Goal: Obtain resource: Download file/media

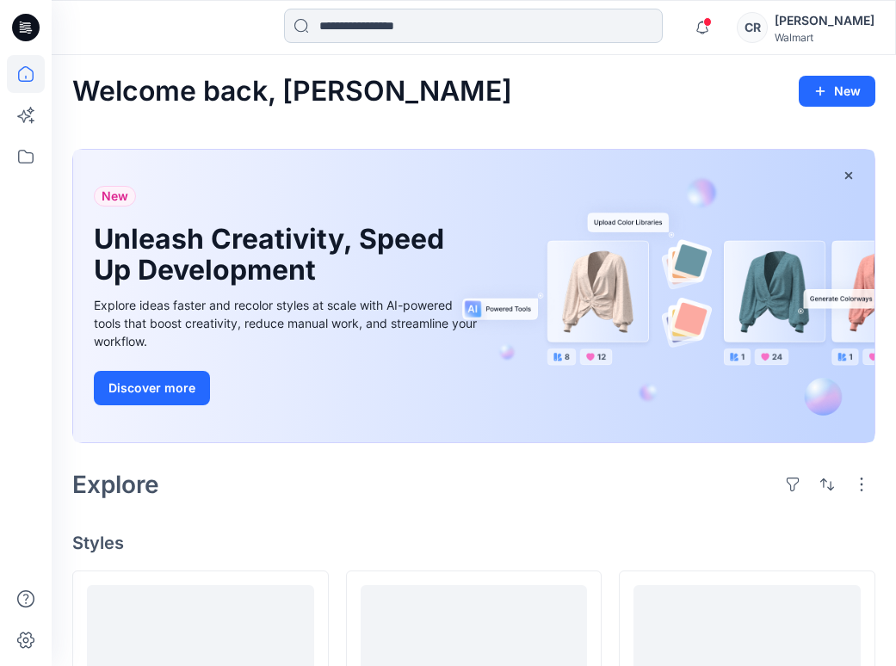
click at [391, 36] on input at bounding box center [473, 26] width 379 height 34
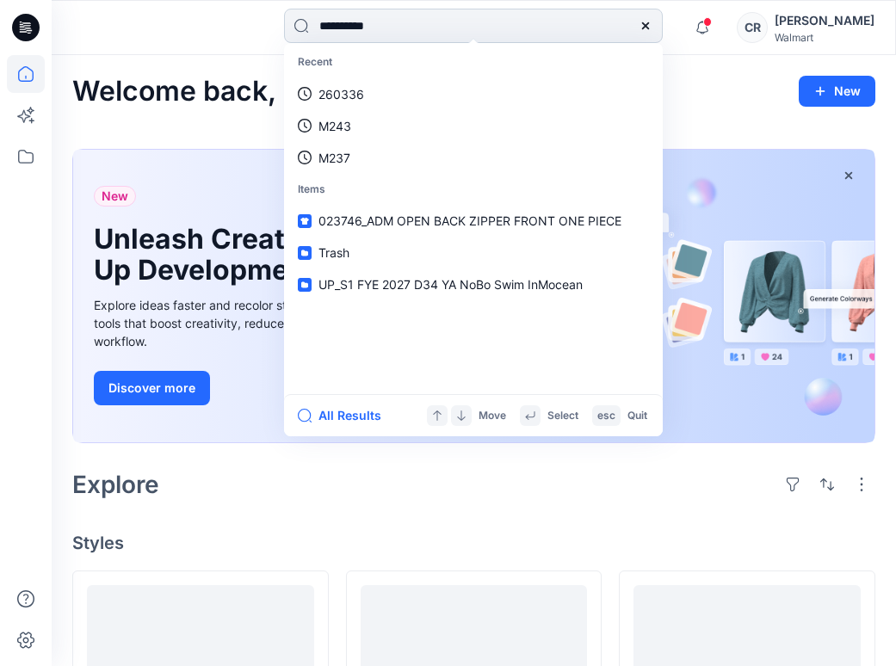
type input "**********"
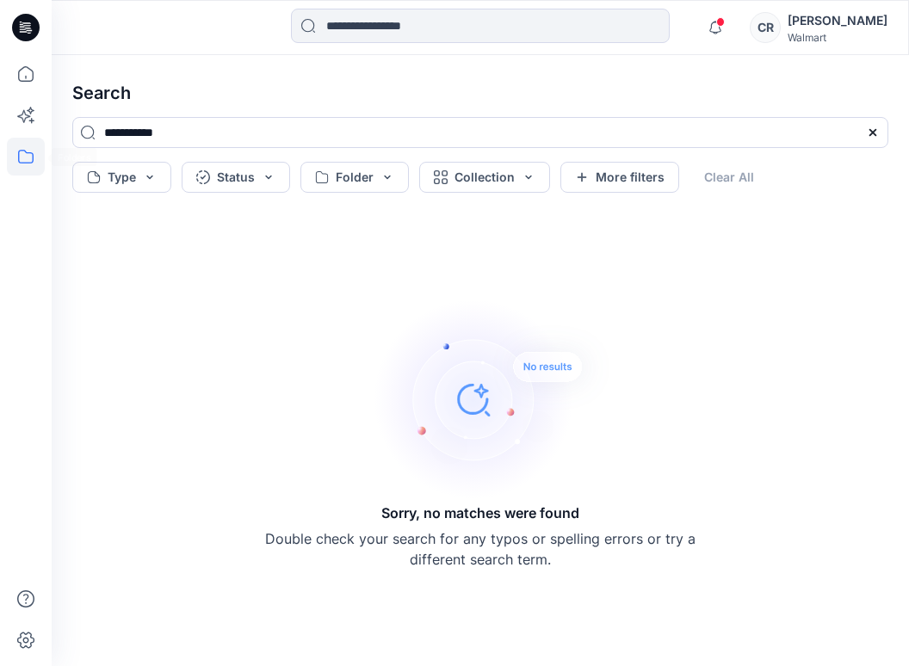
click at [32, 149] on icon at bounding box center [26, 157] width 38 height 38
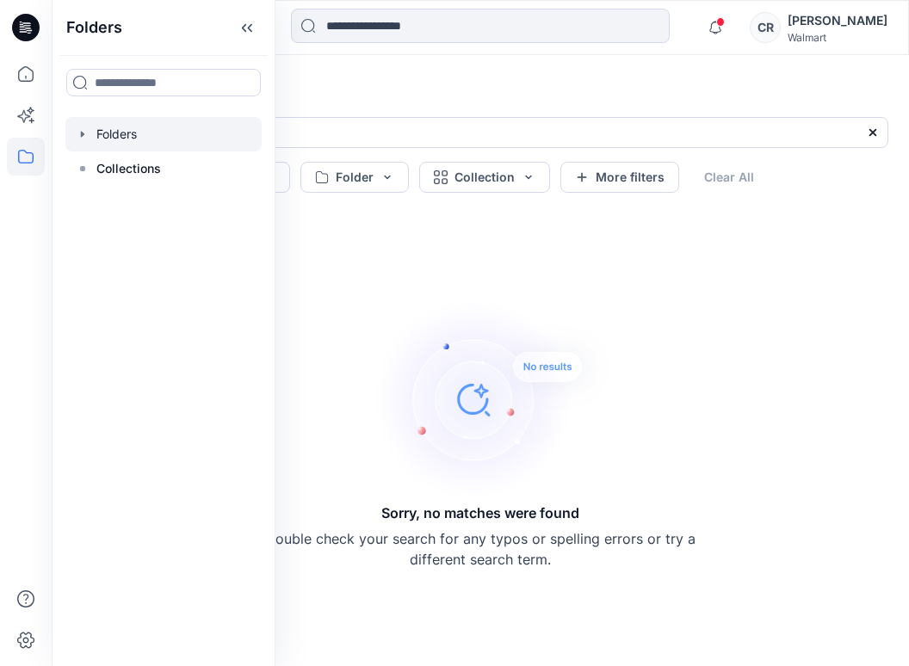
click at [105, 141] on div at bounding box center [163, 134] width 196 height 34
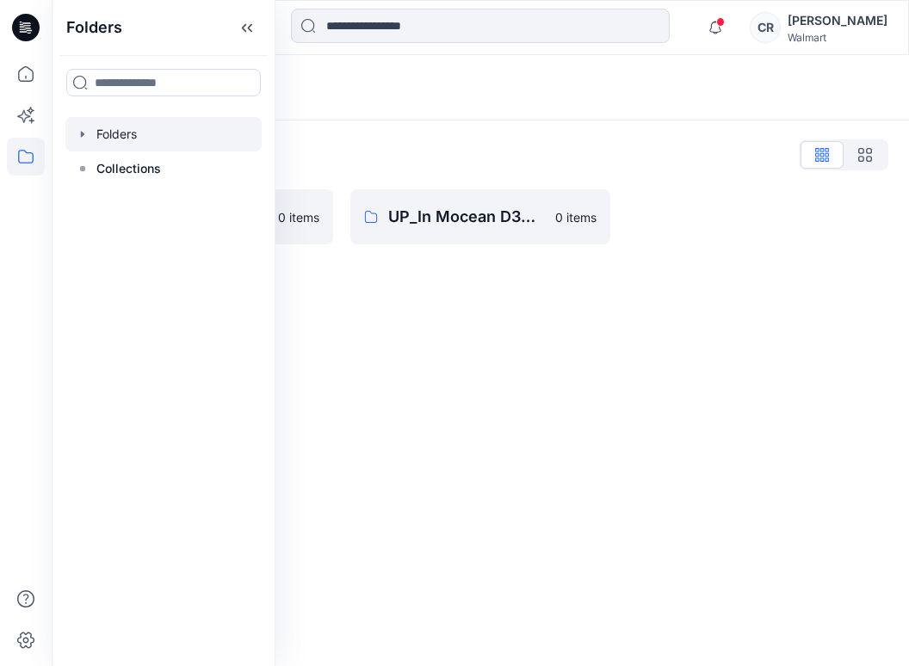
click at [418, 169] on div "Folders List UP_In Mocean D34 Time & Tru Swim 0 items UP_In Mocean D34 YA NoBo …" at bounding box center [480, 192] width 857 height 145
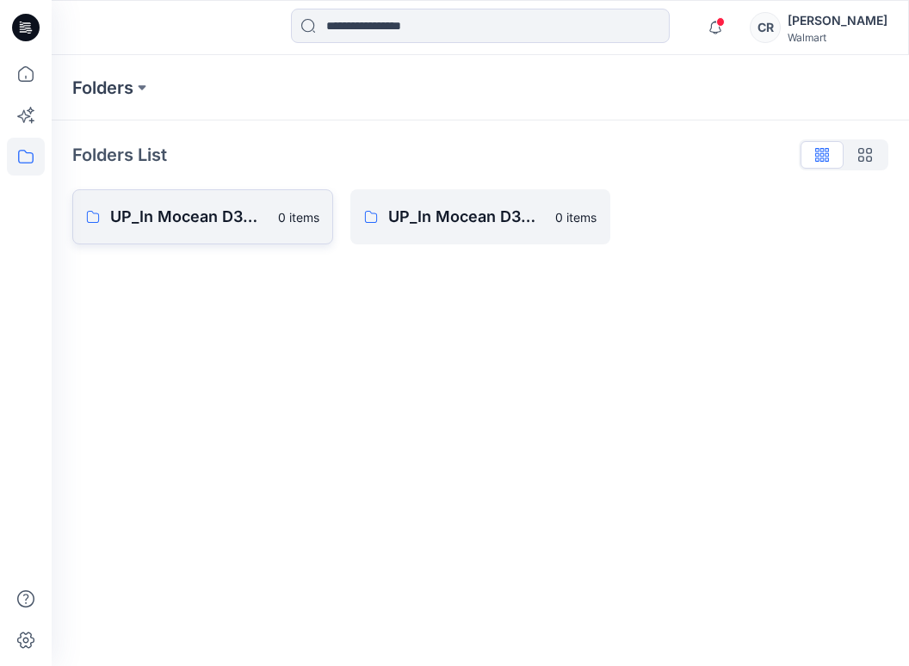
click at [282, 223] on p "0 items" at bounding box center [298, 217] width 41 height 18
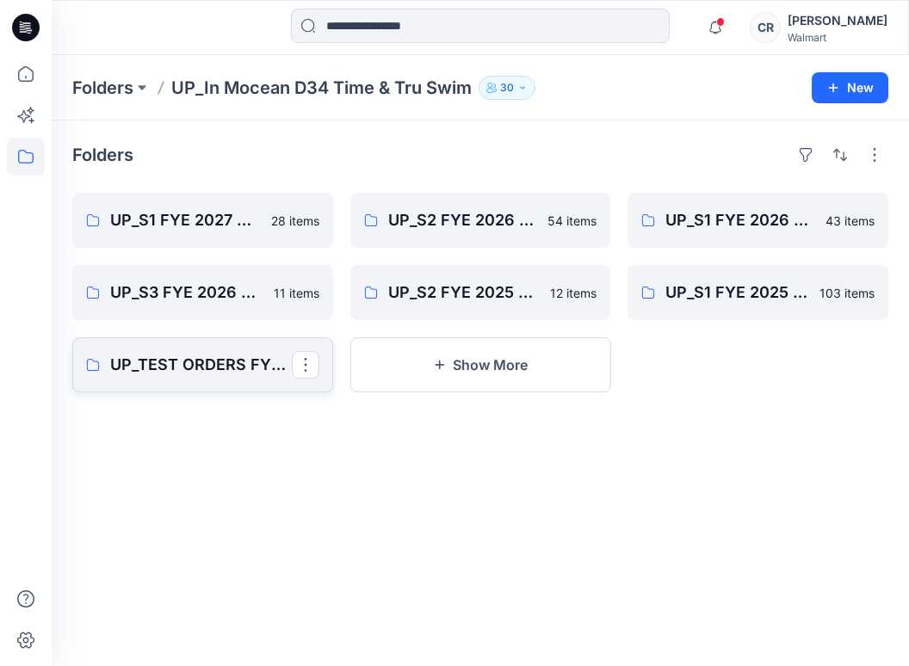
click at [219, 371] on p "UP_TEST ORDERS FYE 2024 D34 Swim Time & Tru In [GEOGRAPHIC_DATA]" at bounding box center [201, 365] width 182 height 24
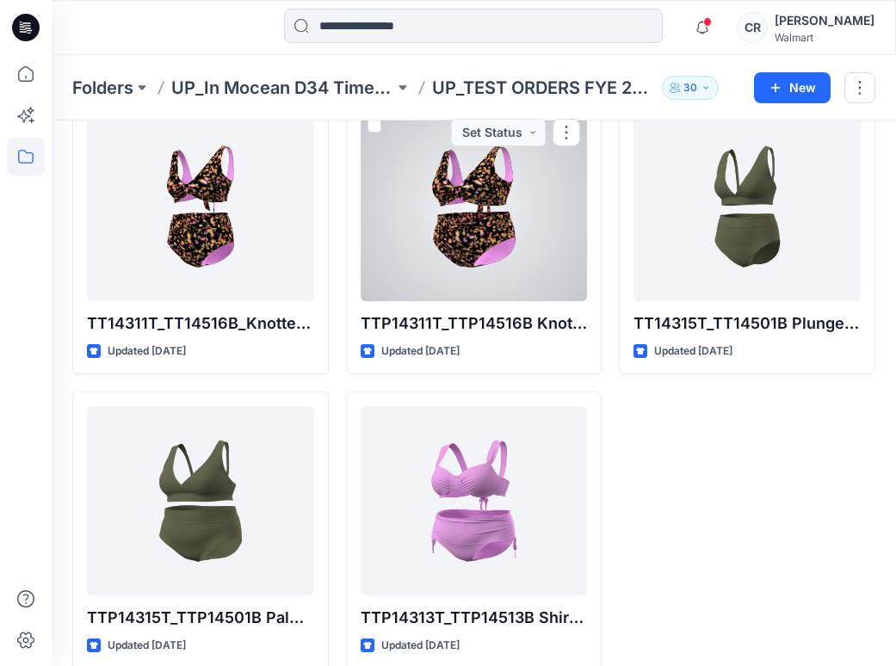
scroll to position [4246, 0]
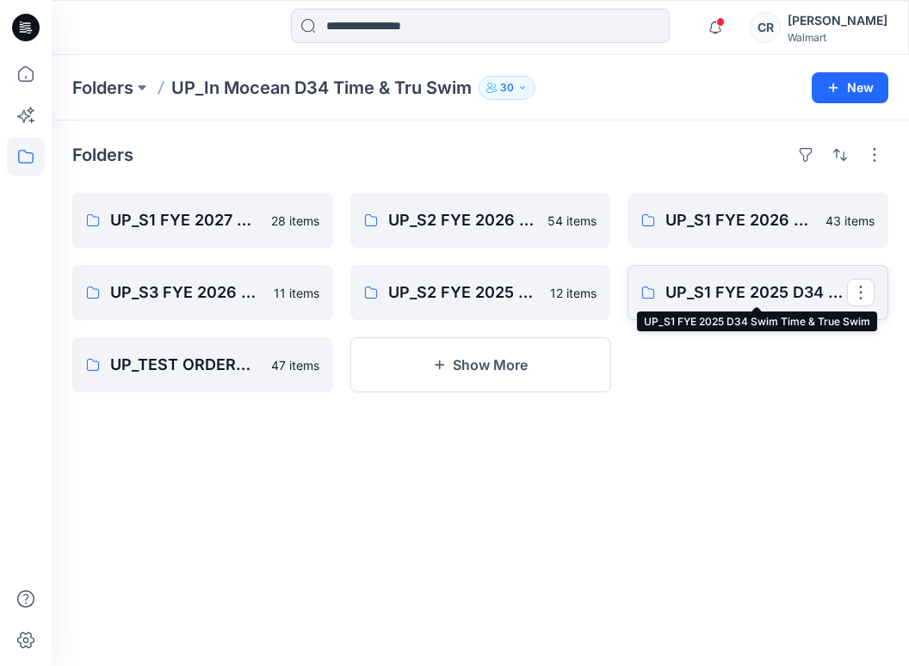
click at [754, 302] on p "UP_S1 FYE 2025 D34 Swim Time & True Swim" at bounding box center [756, 292] width 182 height 24
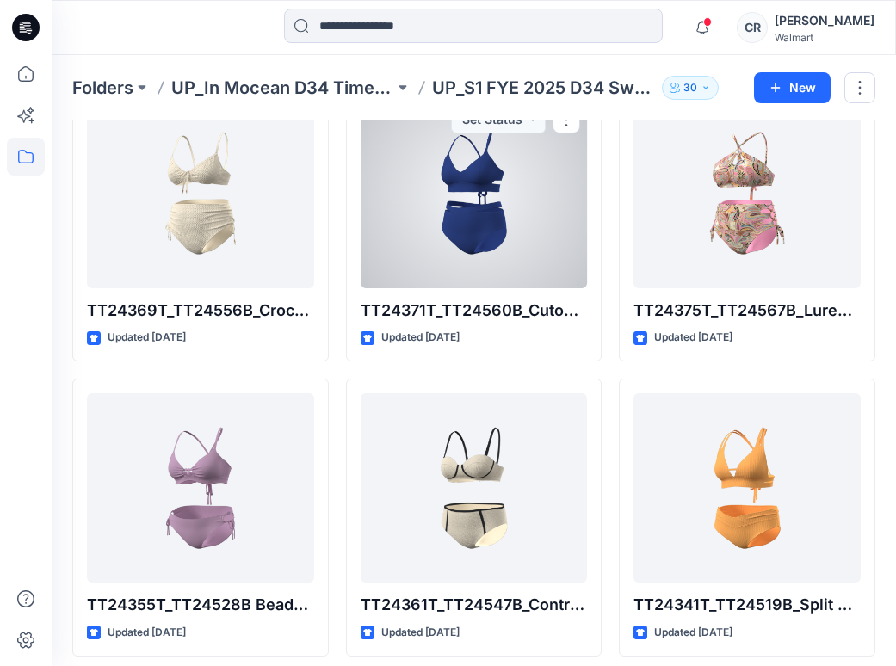
scroll to position [9845, 0]
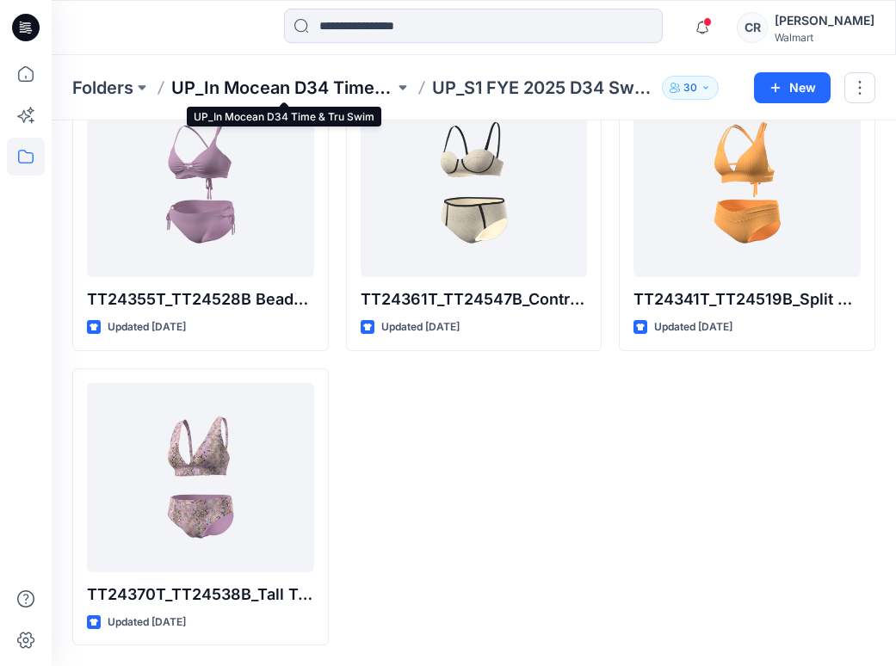
click at [200, 85] on p "UP_In Mocean D34 Time & Tru Swim" at bounding box center [282, 88] width 223 height 24
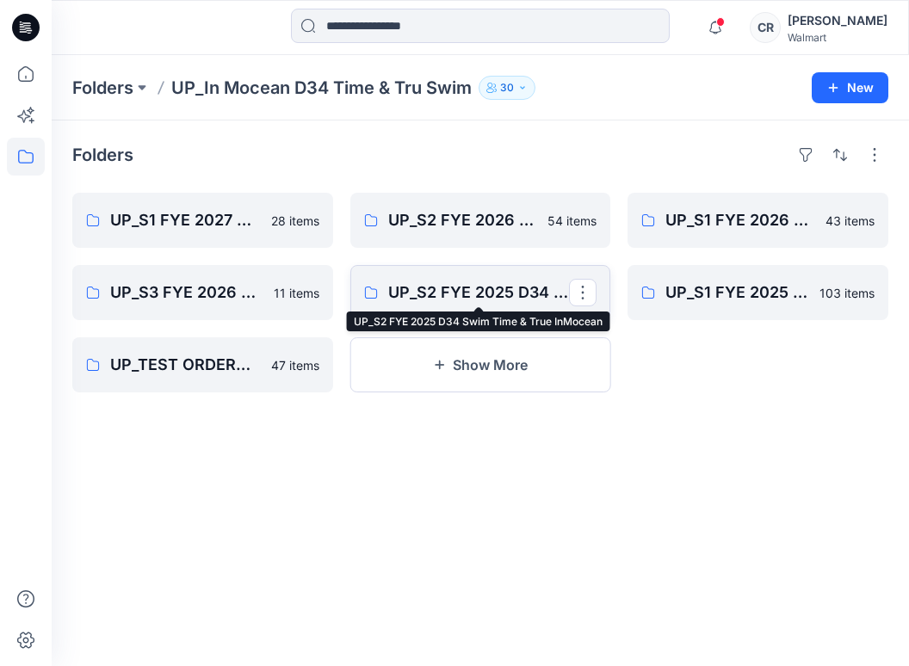
click at [451, 299] on p "UP_S2 FYE 2025 D34 Swim Time & True InMocean" at bounding box center [479, 292] width 182 height 24
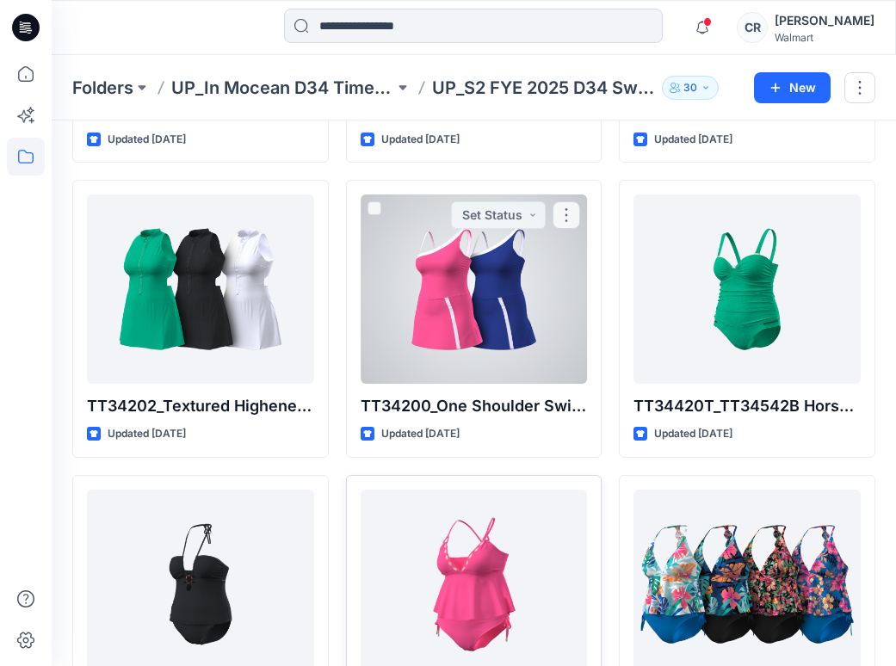
scroll to position [709, 0]
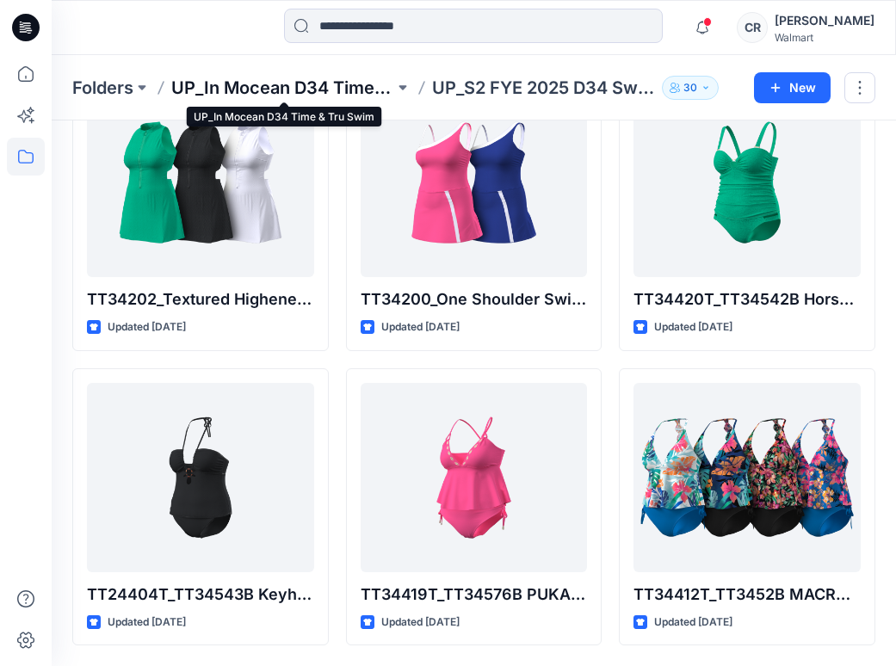
click at [322, 79] on p "UP_In Mocean D34 Time & Tru Swim" at bounding box center [282, 88] width 223 height 24
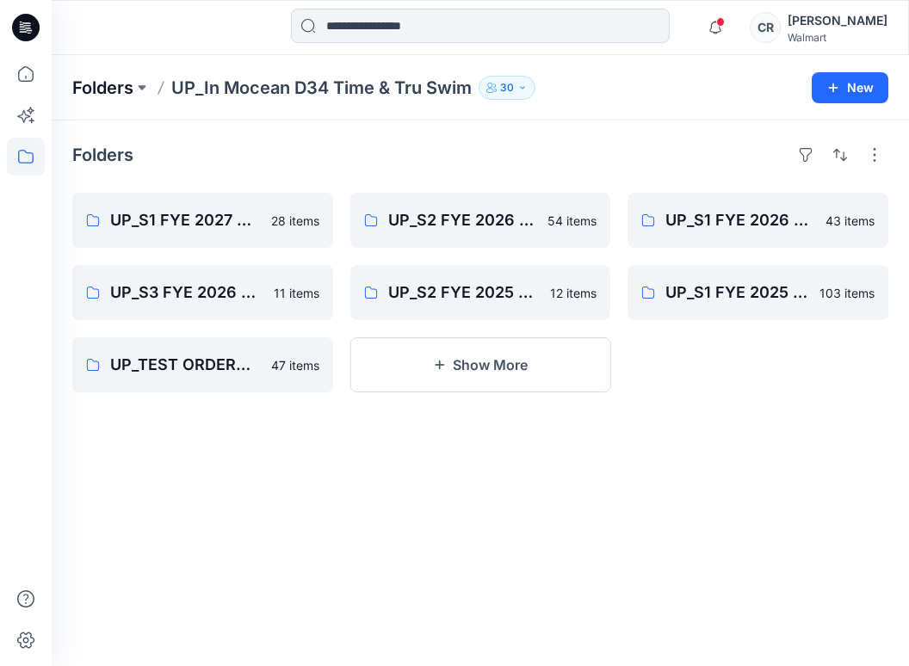
click at [112, 93] on p "Folders" at bounding box center [102, 88] width 61 height 24
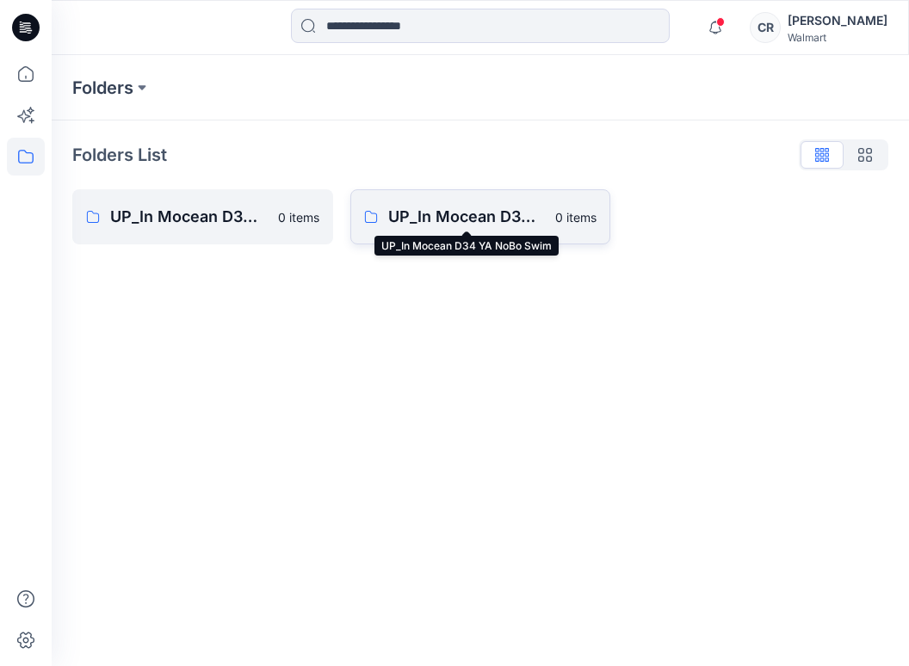
click at [415, 224] on p "UP_In Mocean D34 YA NoBo Swim" at bounding box center [466, 217] width 157 height 24
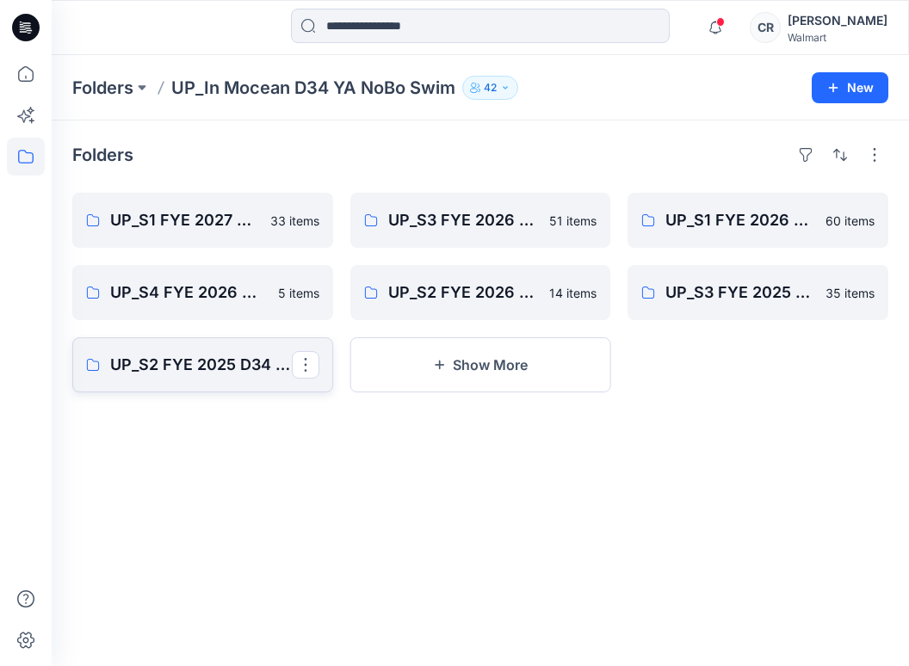
click at [209, 381] on link "UP_S2 FYE 2025 D34 YA NoBo Swim InMocean" at bounding box center [202, 364] width 261 height 55
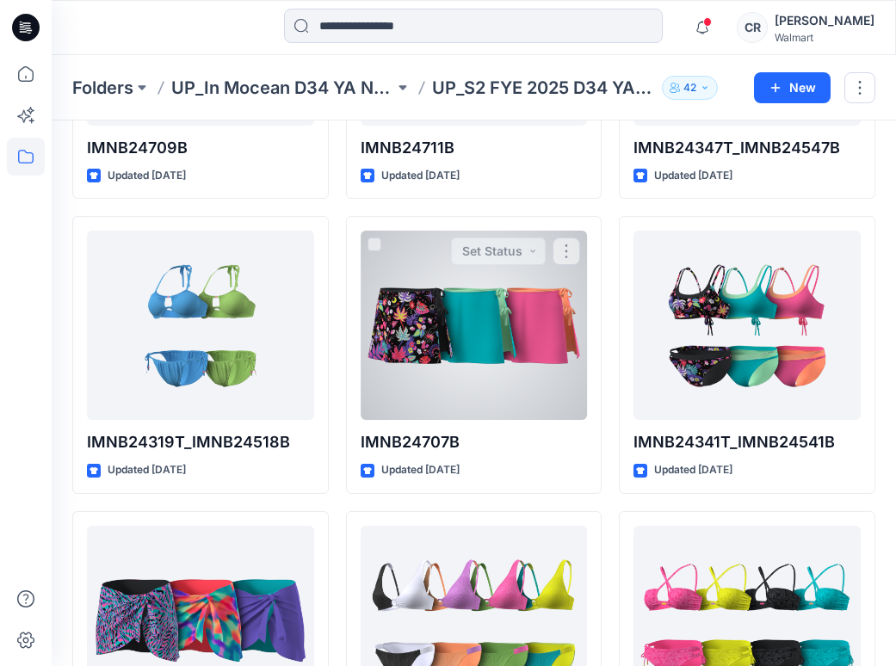
scroll to position [2538, 0]
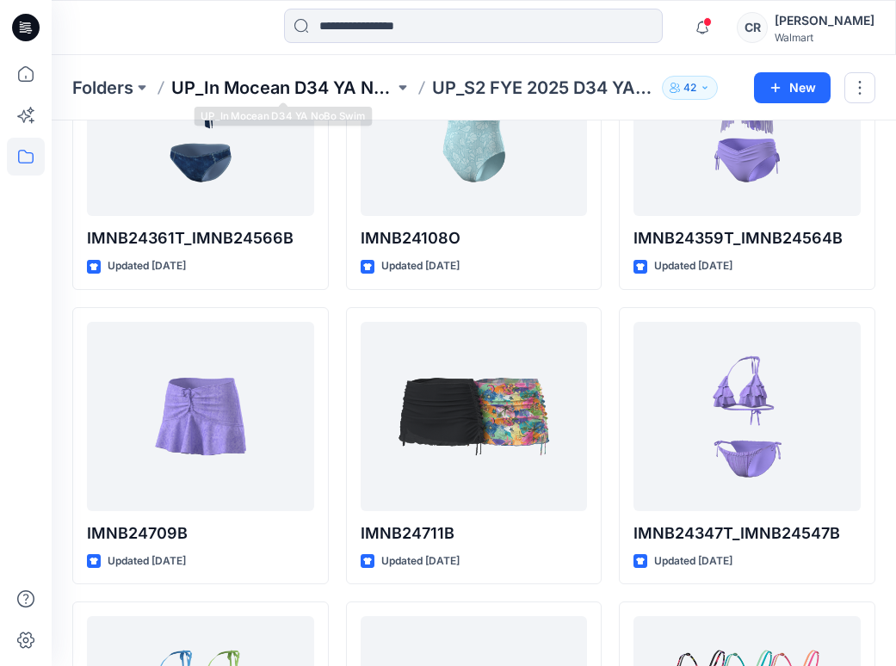
click at [330, 92] on p "UP_In Mocean D34 YA NoBo Swim" at bounding box center [282, 88] width 223 height 24
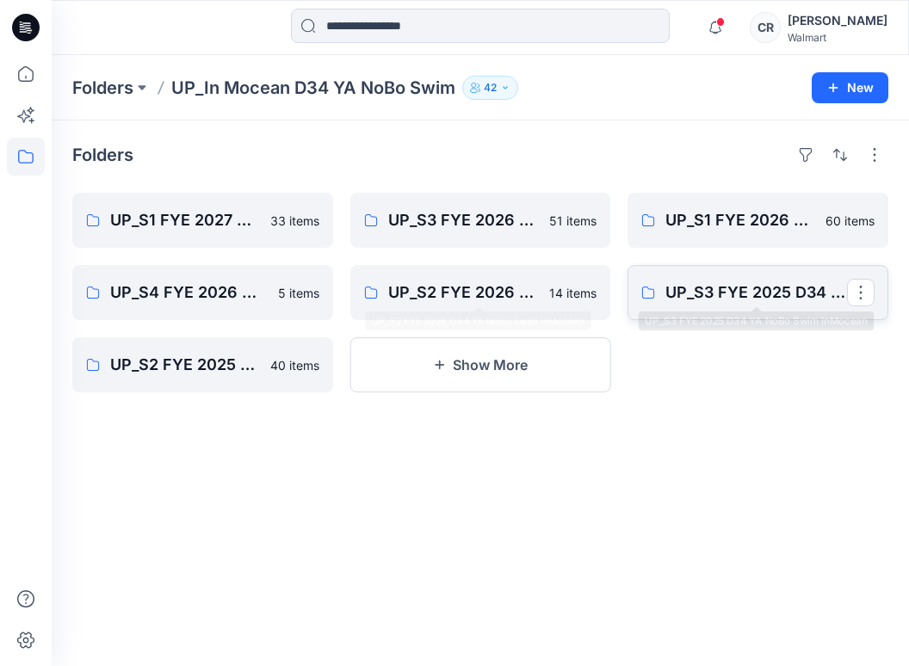
click at [732, 294] on p "UP_S3 FYE 2025 D34 YA NoBo Swim InMocean" at bounding box center [756, 292] width 182 height 24
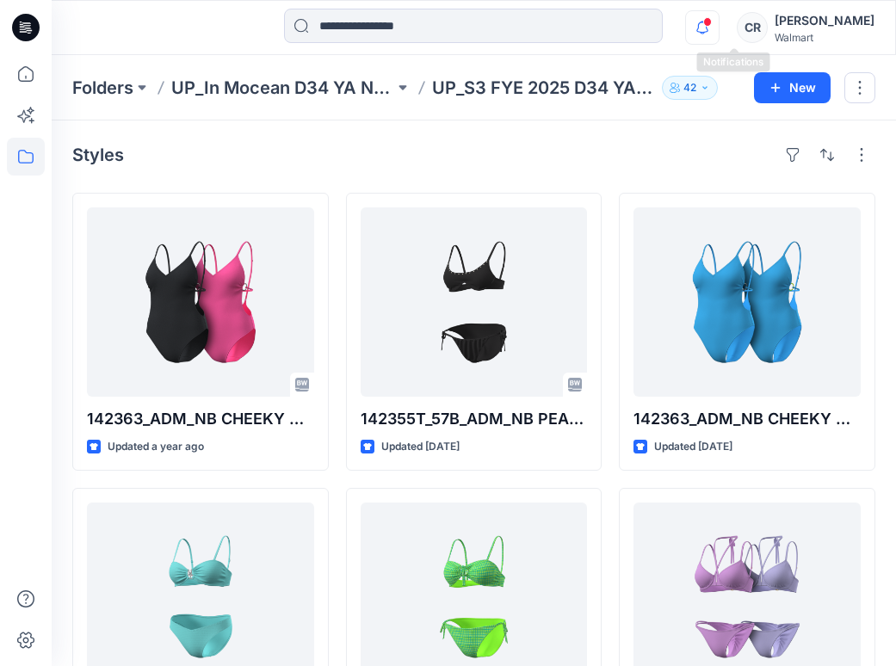
click at [708, 28] on icon "button" at bounding box center [702, 27] width 12 height 11
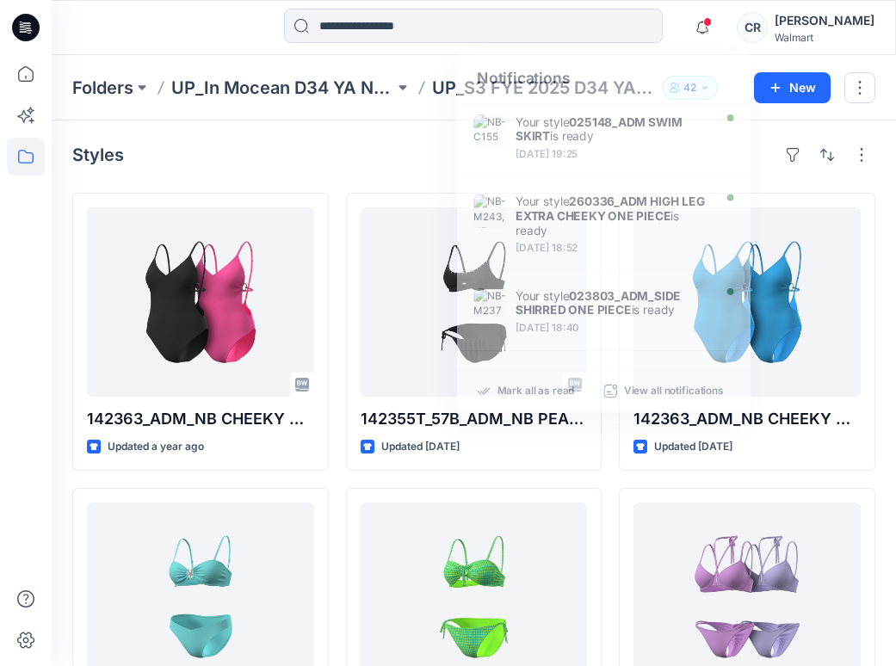
click at [767, 28] on div "CR" at bounding box center [751, 27] width 31 height 31
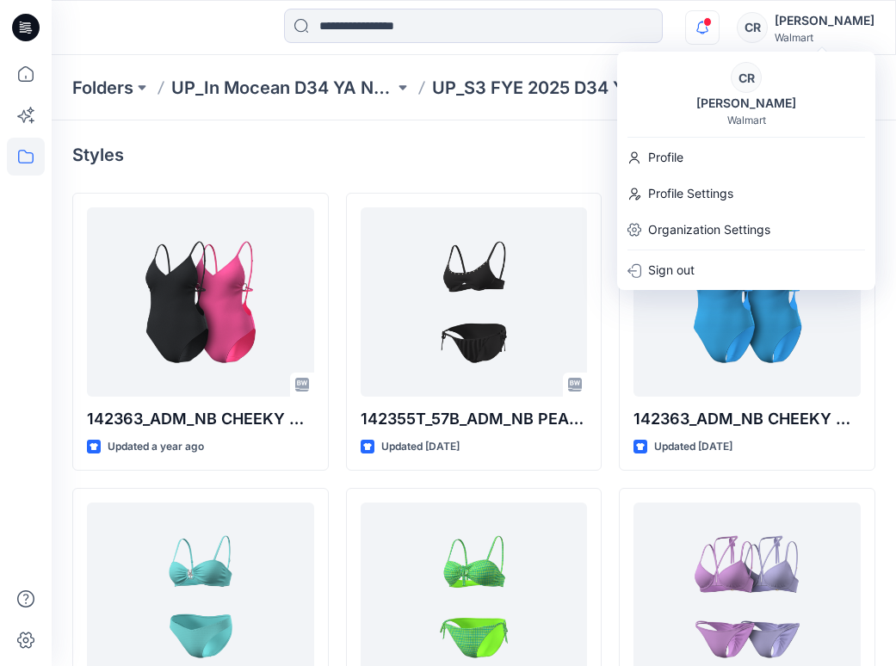
click at [708, 29] on icon "button" at bounding box center [702, 27] width 12 height 11
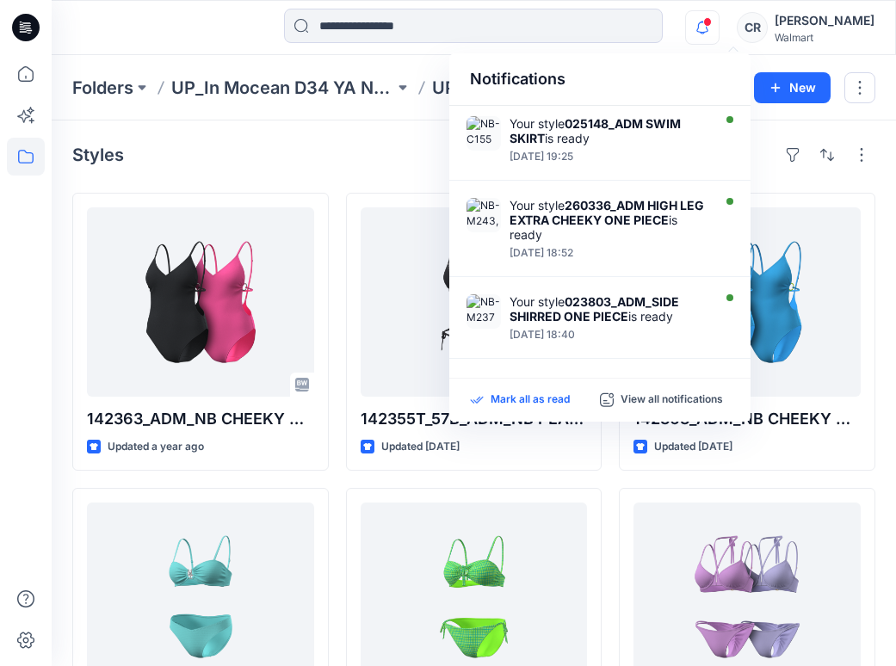
click at [549, 405] on p "Mark all as read" at bounding box center [529, 399] width 79 height 15
click at [767, 25] on div "CR" at bounding box center [751, 27] width 31 height 31
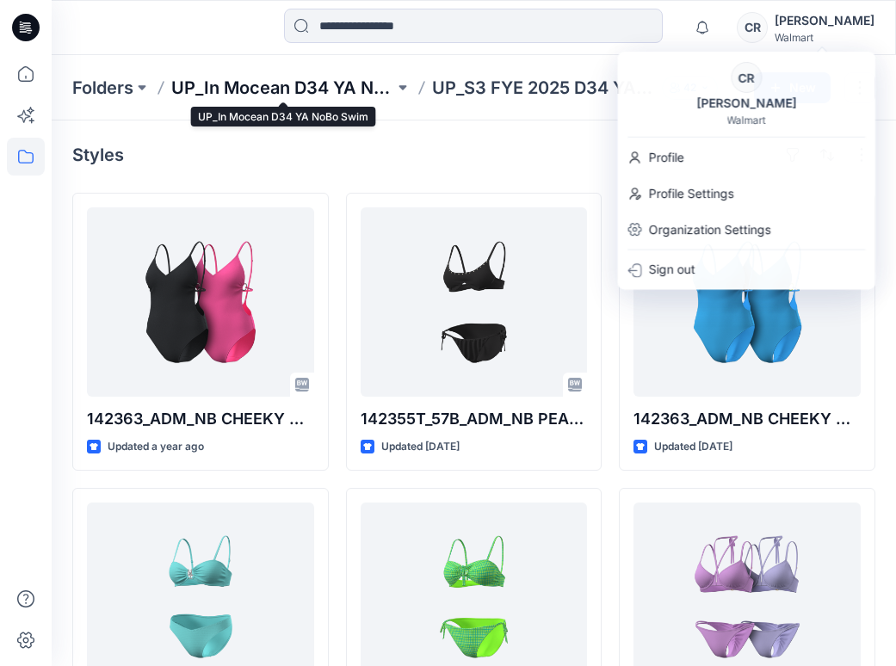
click at [209, 82] on p "UP_In Mocean D34 YA NoBo Swim" at bounding box center [282, 88] width 223 height 24
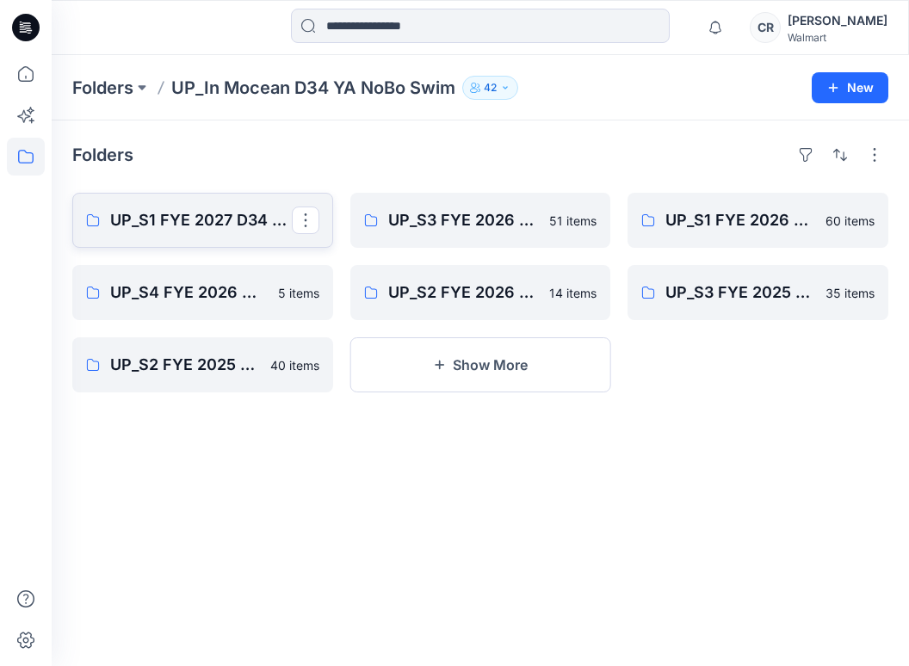
click at [254, 234] on link "UP_S1 FYE 2027 D34 YA NoBo Swim InMocean" at bounding box center [202, 220] width 261 height 55
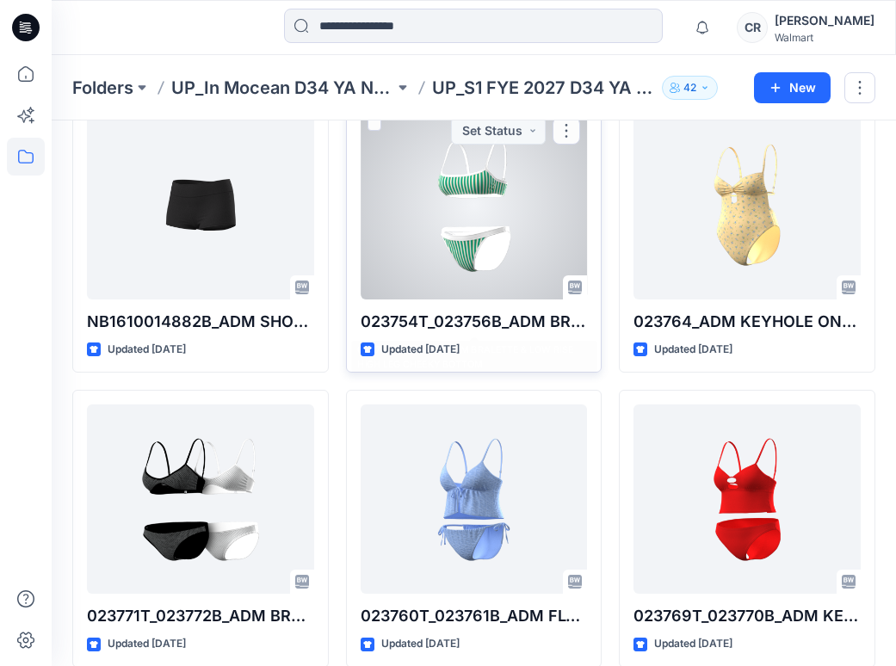
scroll to position [2772, 0]
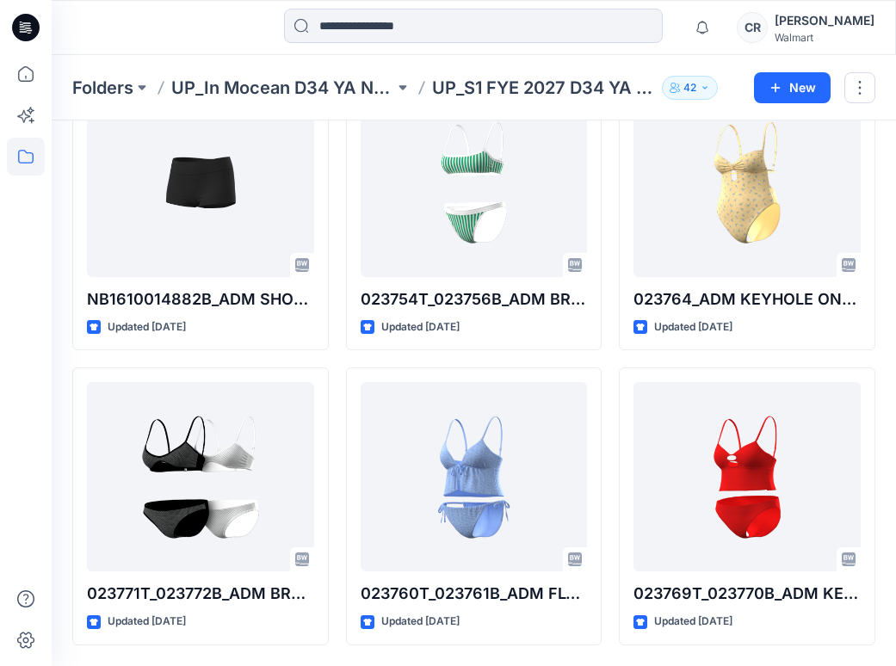
click at [767, 28] on div "CR" at bounding box center [751, 27] width 31 height 31
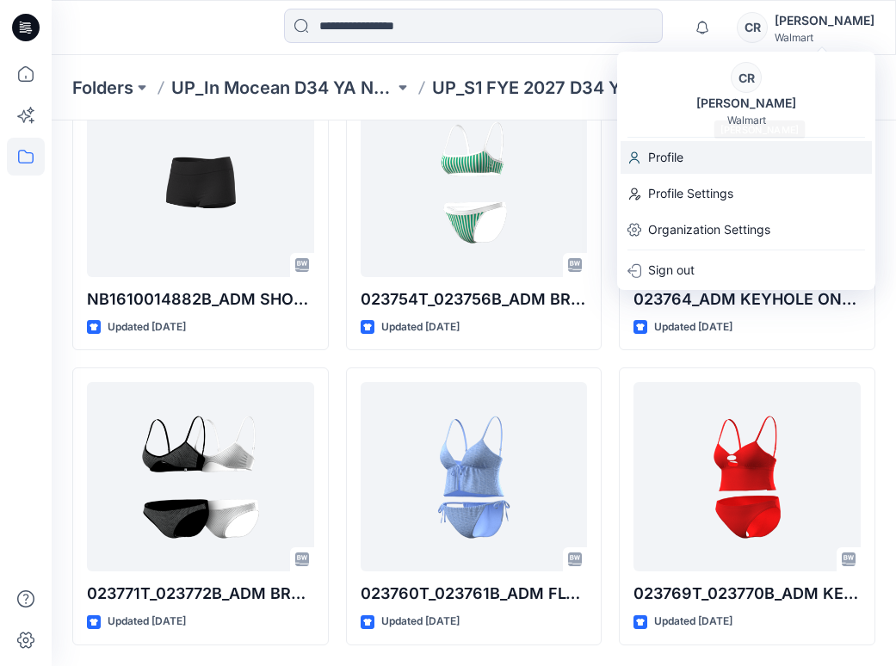
click at [689, 150] on div "Profile" at bounding box center [745, 157] width 251 height 33
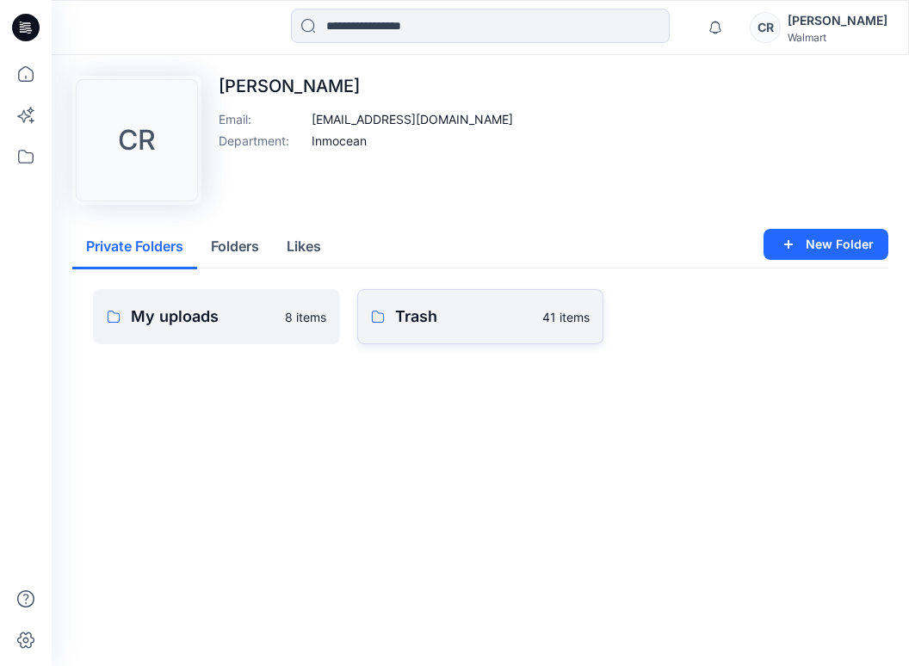
click at [434, 322] on p "Trash" at bounding box center [464, 317] width 138 height 24
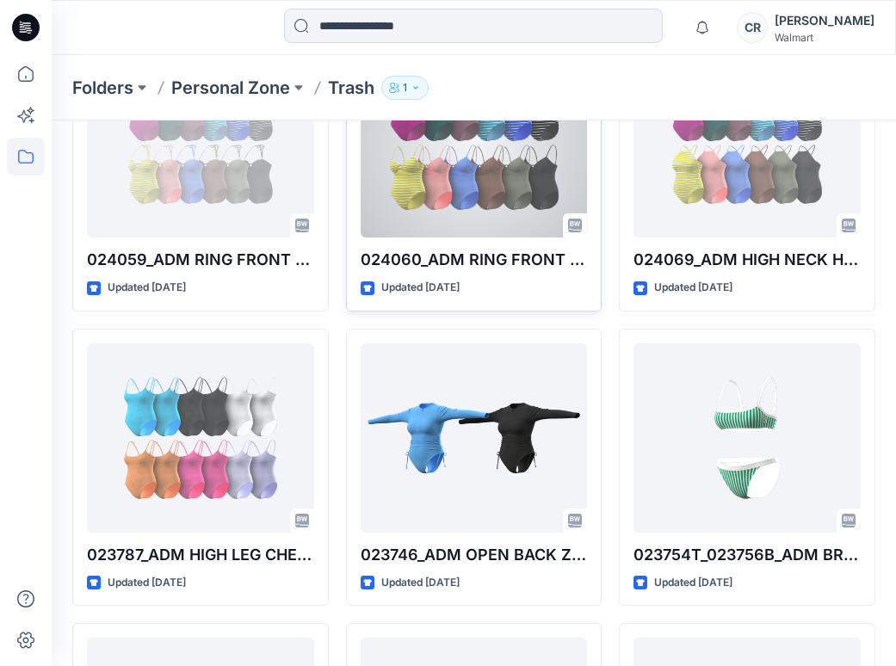
scroll to position [2724, 0]
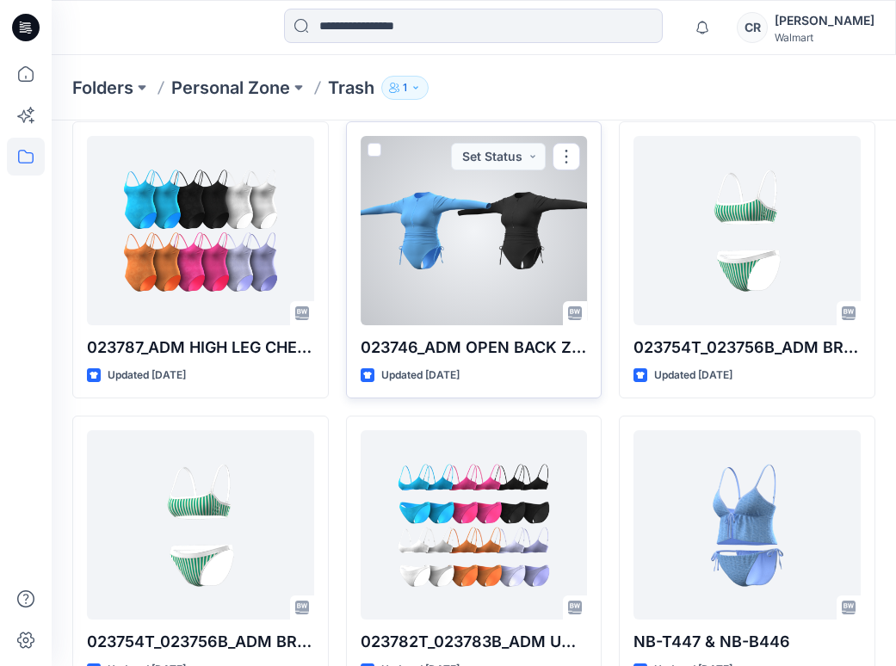
click at [424, 303] on div at bounding box center [474, 230] width 227 height 189
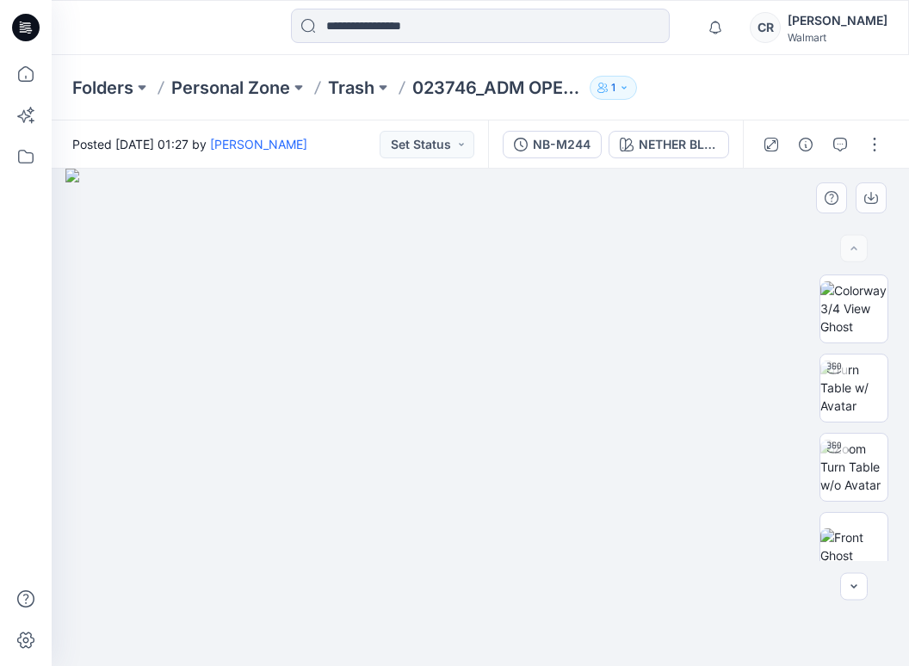
click at [311, 173] on img at bounding box center [479, 417] width 829 height 497
click at [586, 148] on div "NB-M244" at bounding box center [562, 144] width 58 height 19
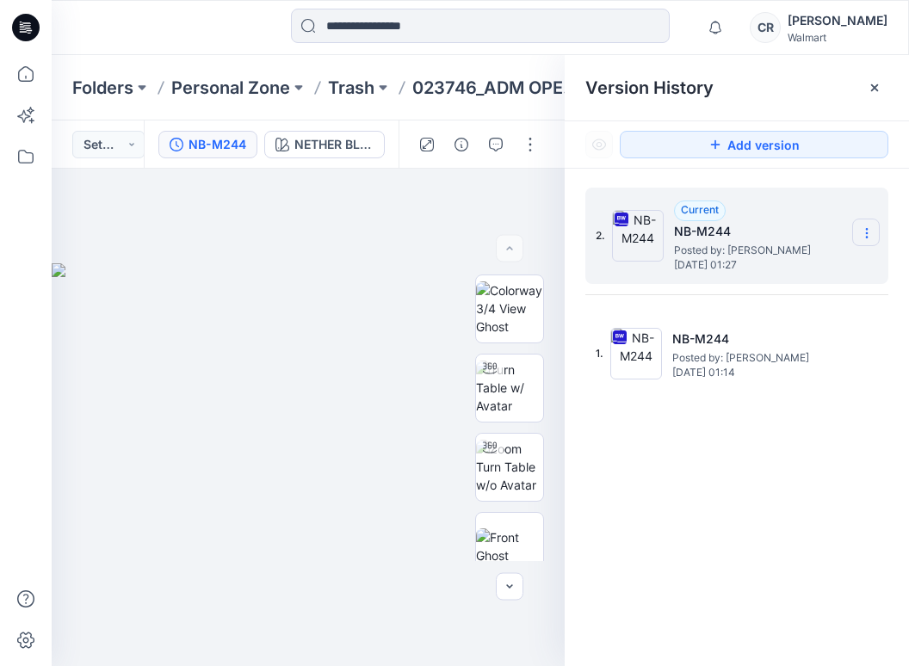
click at [866, 232] on icon at bounding box center [867, 233] width 14 height 14
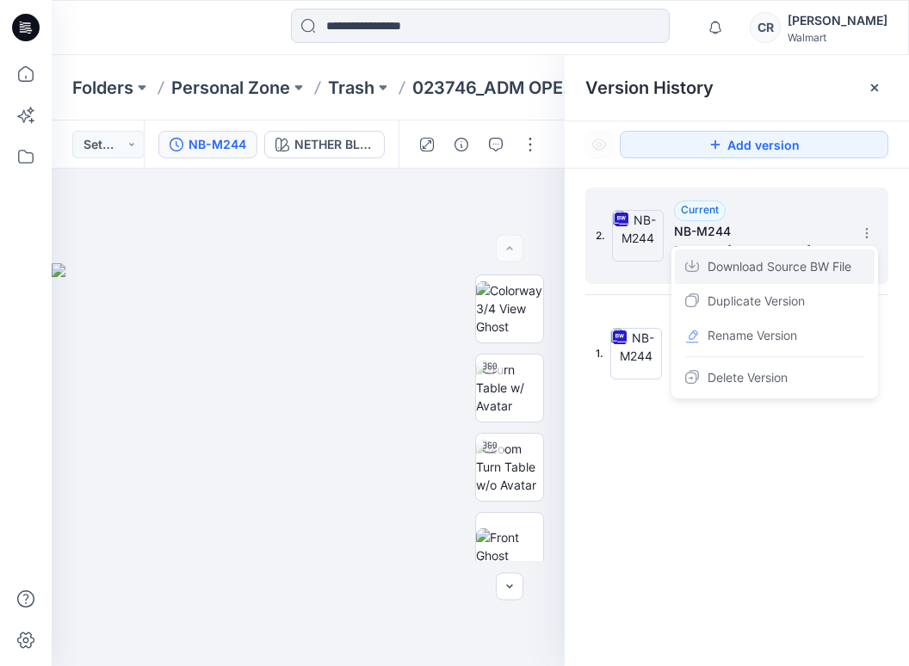
click at [749, 264] on span "Download Source BW File" at bounding box center [779, 266] width 144 height 21
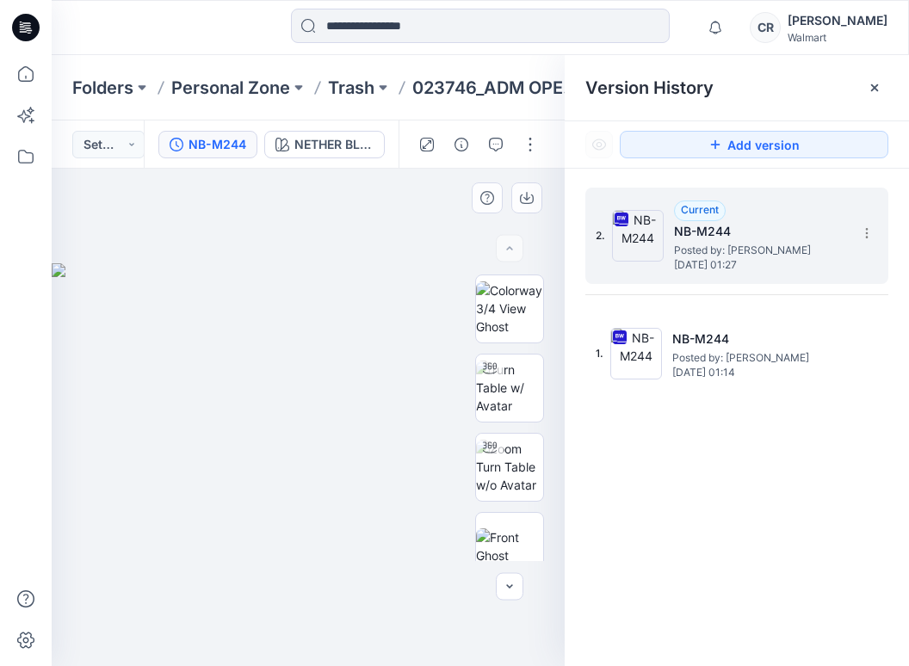
click at [423, 194] on div at bounding box center [308, 417] width 513 height 497
click at [367, 26] on input at bounding box center [480, 26] width 379 height 34
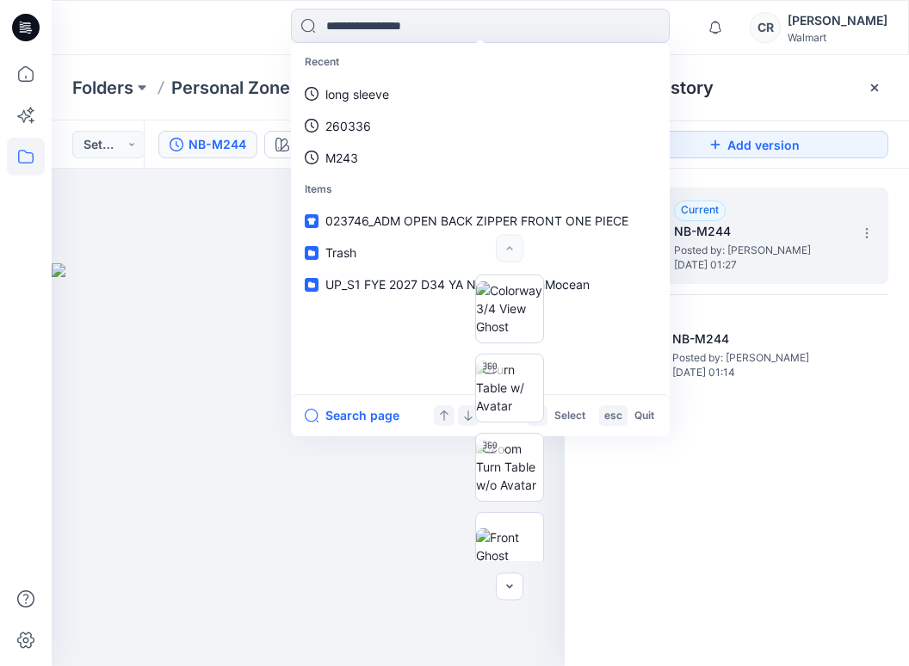
click at [16, 165] on icon at bounding box center [26, 157] width 38 height 38
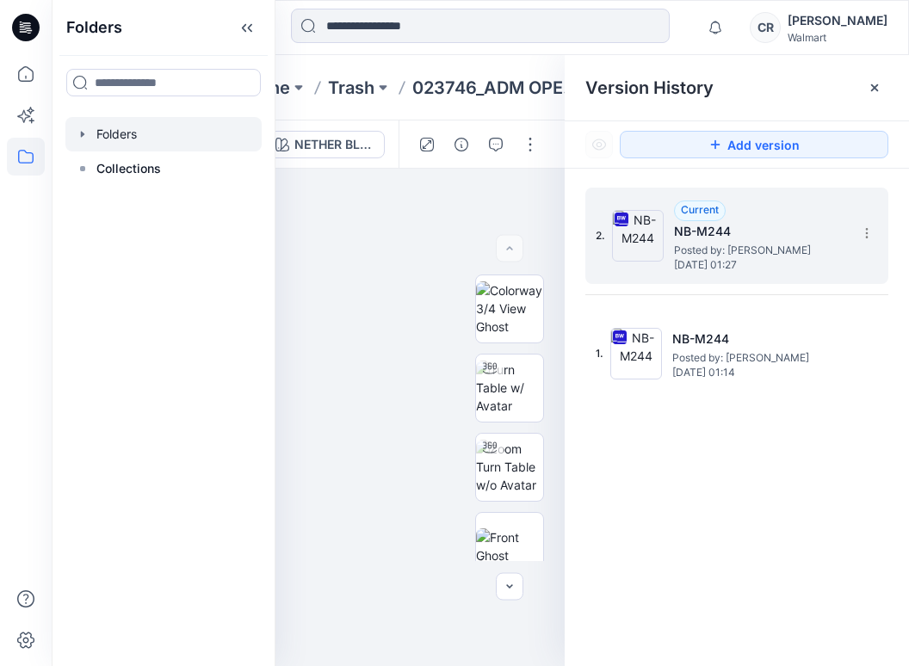
click at [108, 135] on div at bounding box center [163, 134] width 196 height 34
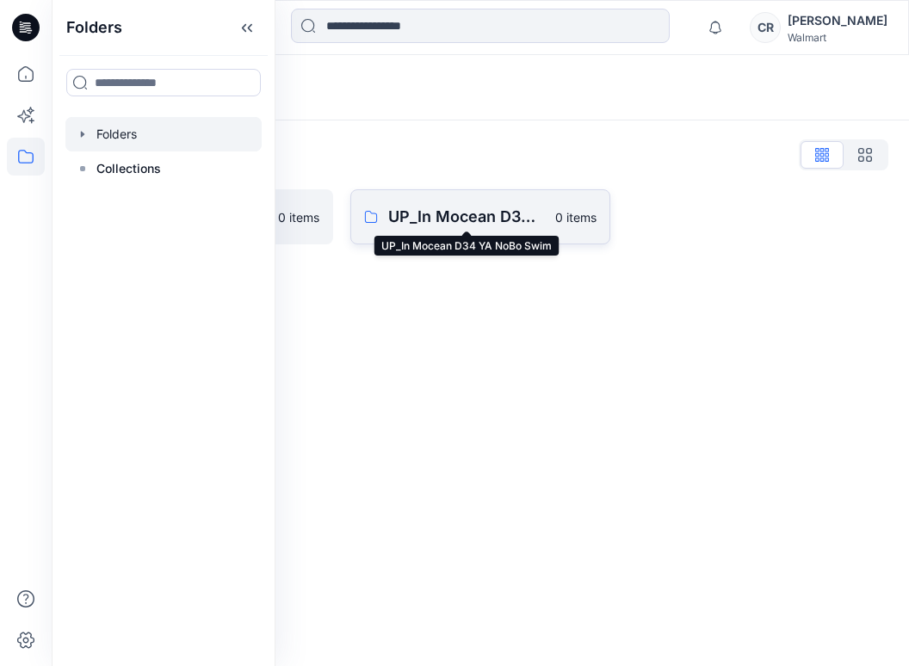
click at [418, 219] on p "UP_In Mocean D34 YA NoBo Swim" at bounding box center [466, 217] width 157 height 24
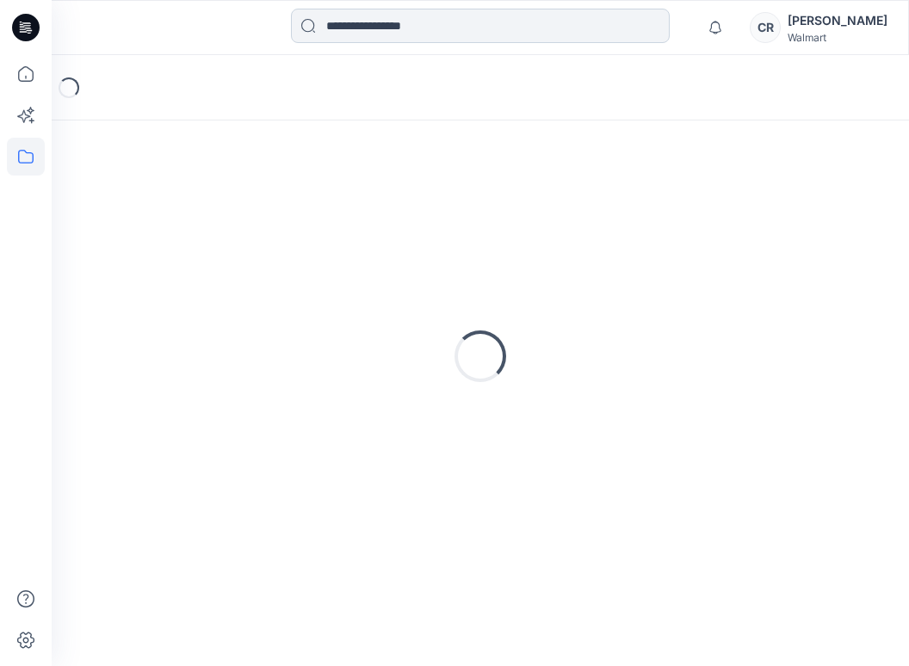
click at [364, 27] on input at bounding box center [480, 26] width 379 height 34
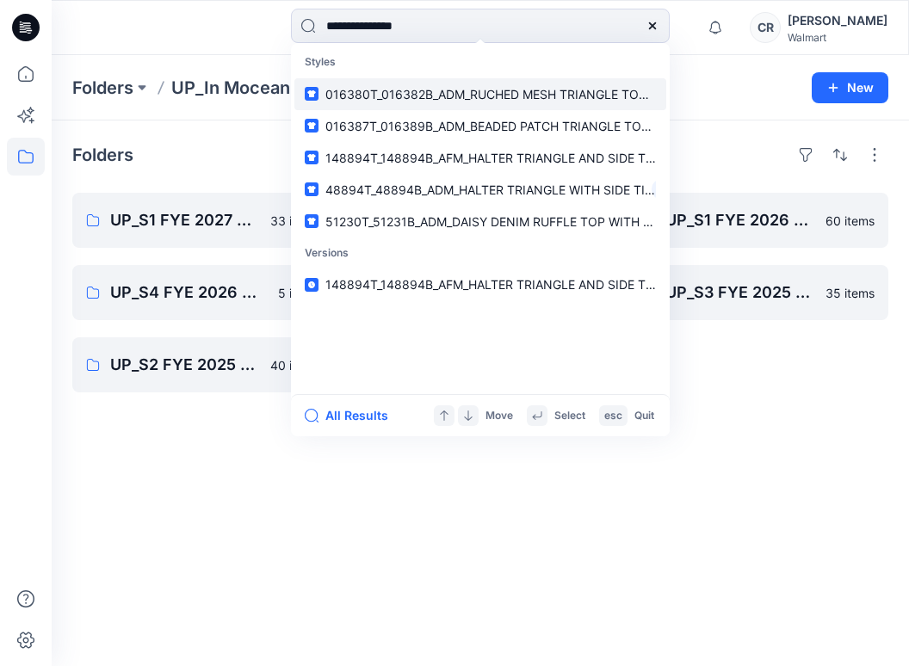
type input "**********"
click at [422, 105] on link "016380T_016382B_ADM_RUCHED MESH TRIANGLE TOP AND MID RISE CHEEKY HIGH LEG BOTTOM" at bounding box center [480, 94] width 372 height 32
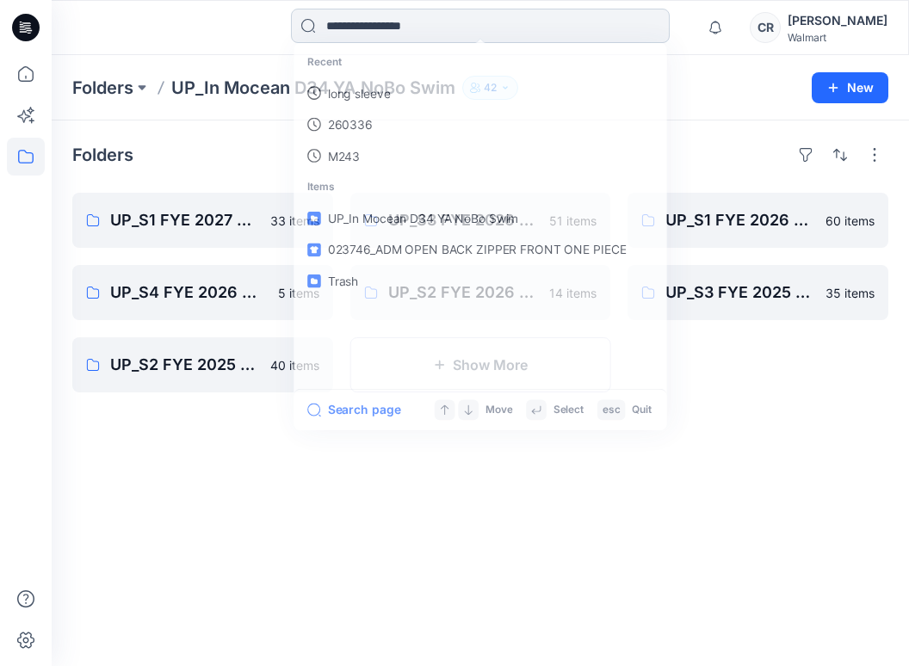
click at [492, 30] on input at bounding box center [480, 26] width 379 height 34
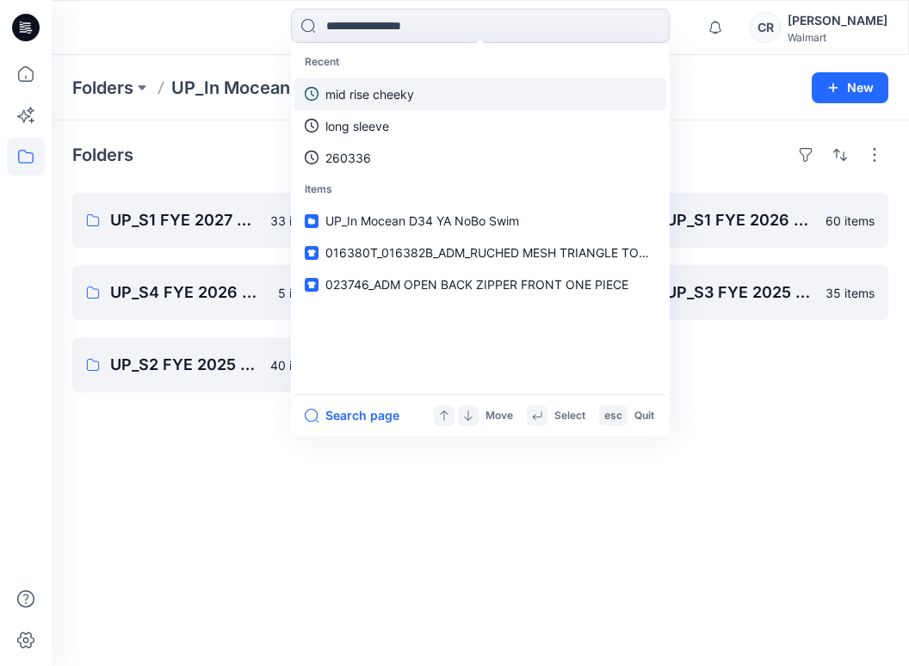
click at [427, 84] on link "mid rise cheeky" at bounding box center [480, 94] width 372 height 32
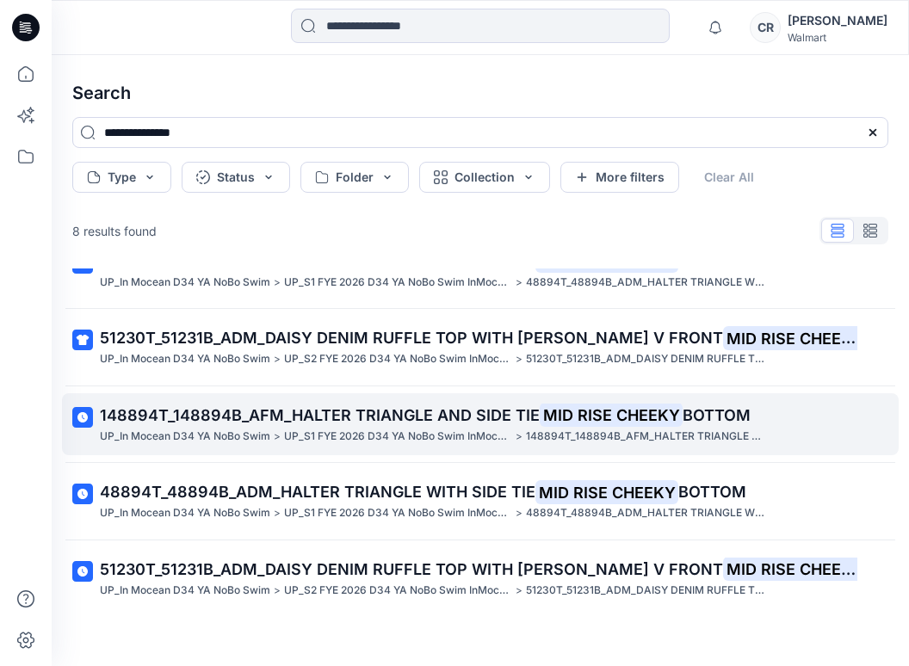
scroll to position [274, 0]
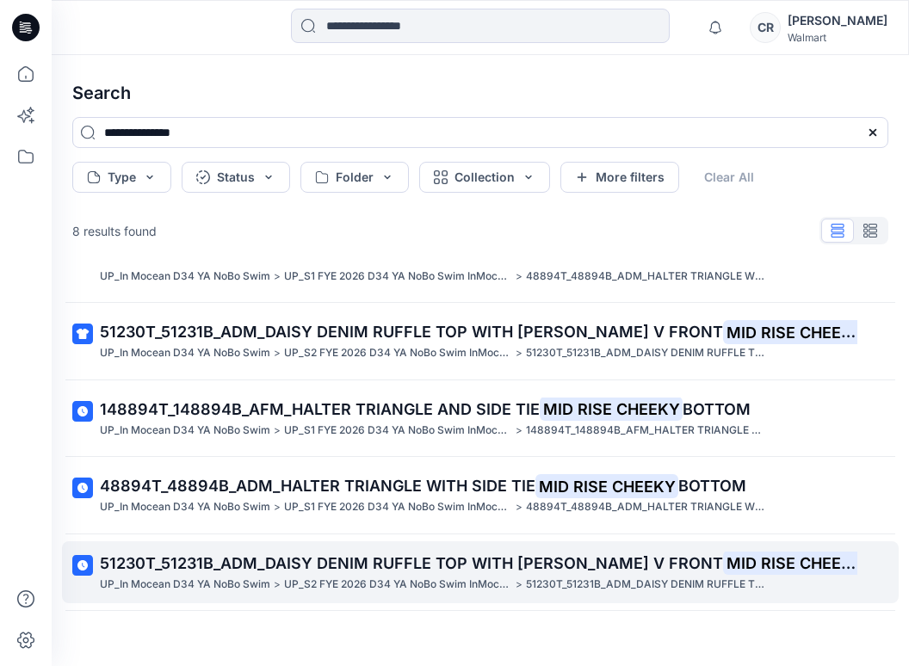
click at [296, 559] on span "51230T_51231B_ADM_DAISY DENIM RUFFLE TOP WITH [PERSON_NAME] V FRONT" at bounding box center [411, 563] width 623 height 18
